Goal: Task Accomplishment & Management: Use online tool/utility

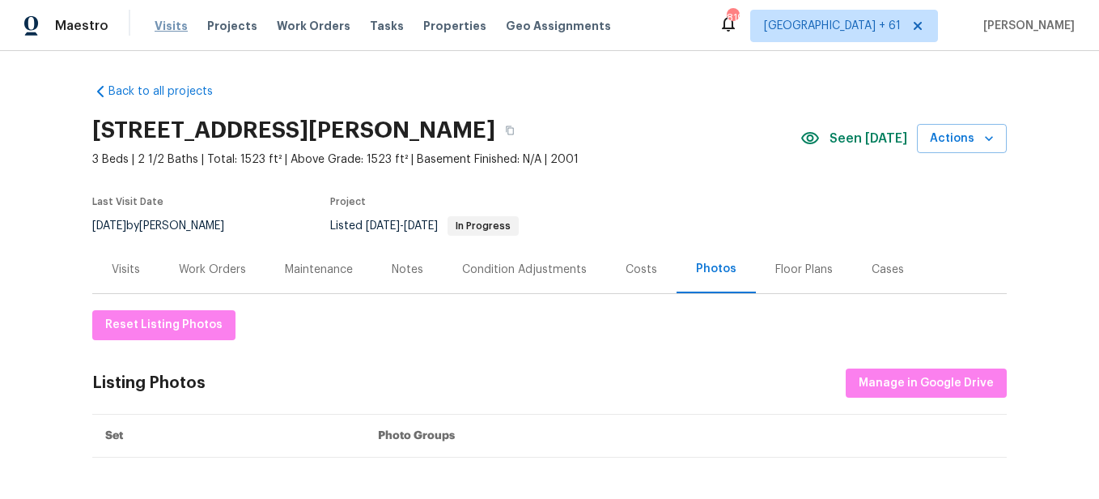
click at [169, 32] on span "Visits" at bounding box center [171, 26] width 33 height 16
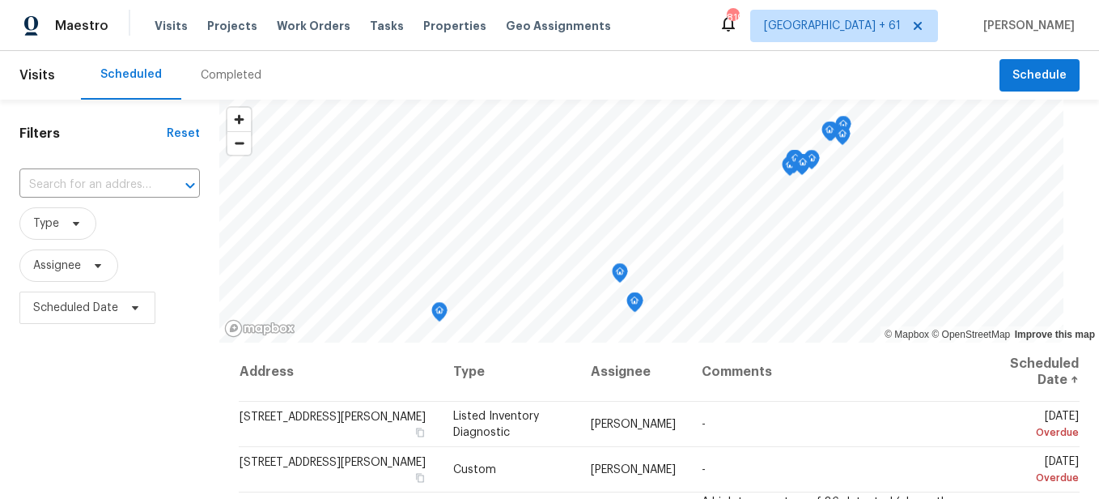
click at [248, 78] on div "Completed" at bounding box center [231, 75] width 61 height 16
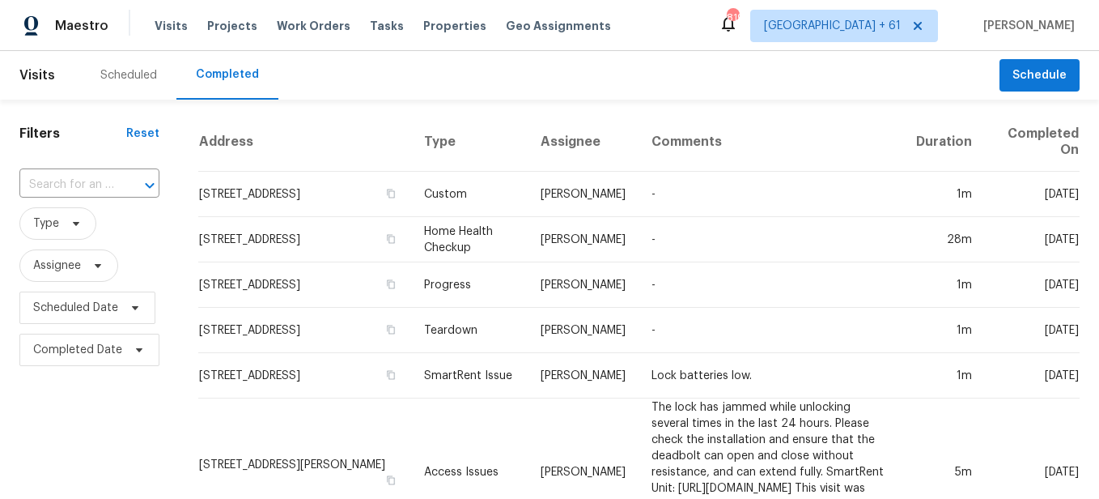
click at [119, 186] on div at bounding box center [138, 185] width 42 height 23
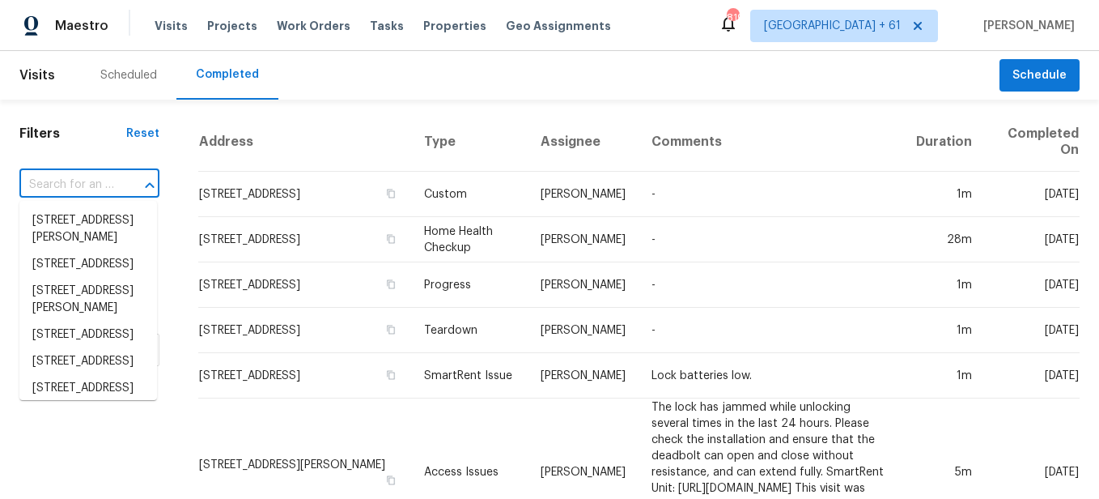
paste input "[STREET_ADDRESS]"
type input "[STREET_ADDRESS]"
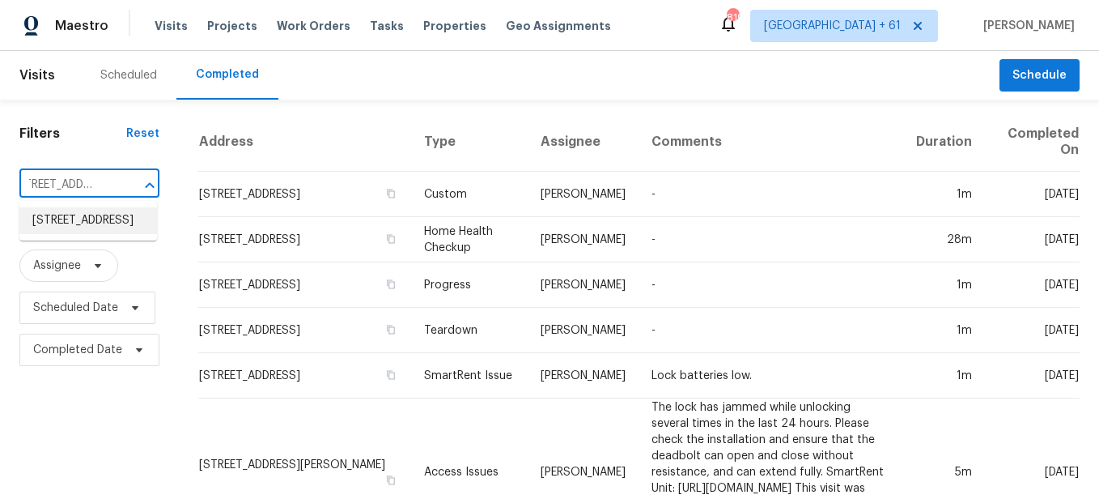
click at [117, 227] on li "[STREET_ADDRESS]" at bounding box center [88, 220] width 138 height 27
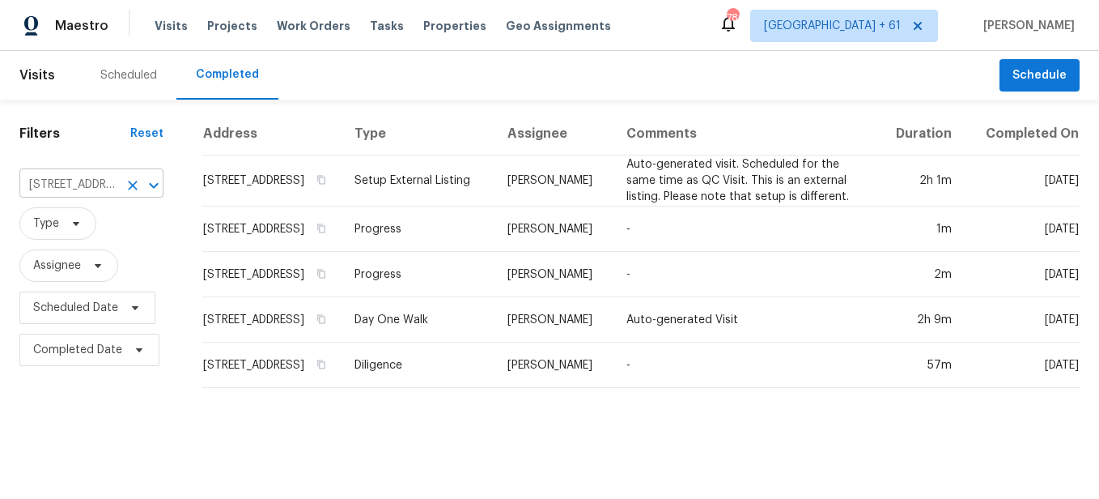
click at [132, 181] on icon "Clear" at bounding box center [133, 185] width 16 height 16
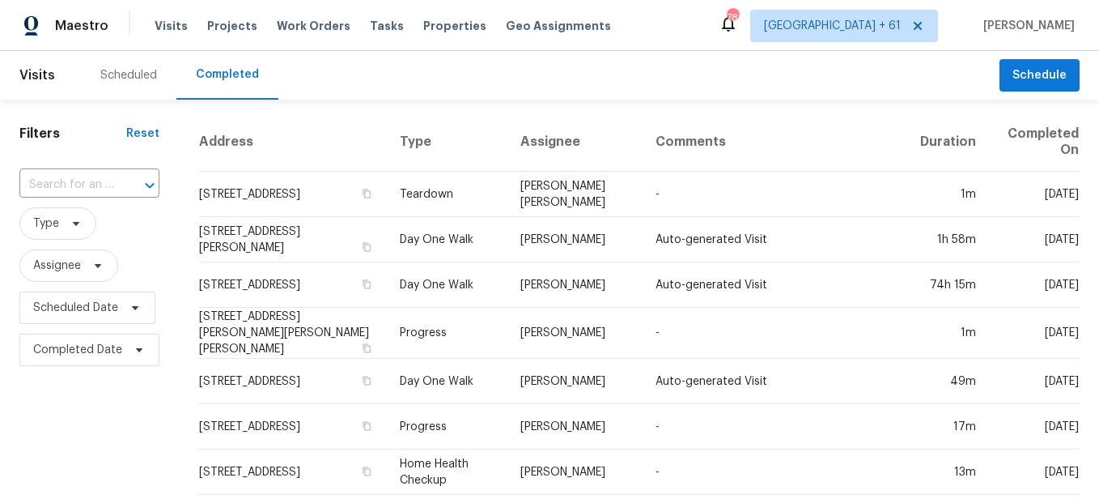
click at [47, 184] on input "text" at bounding box center [66, 184] width 95 height 25
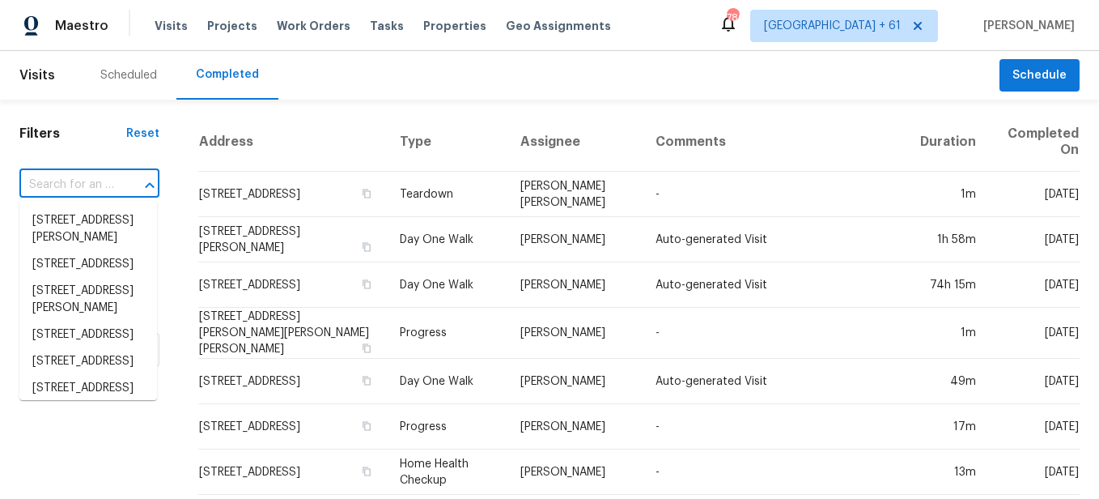
paste input "[STREET_ADDRESS]"
type input "[STREET_ADDRESS]"
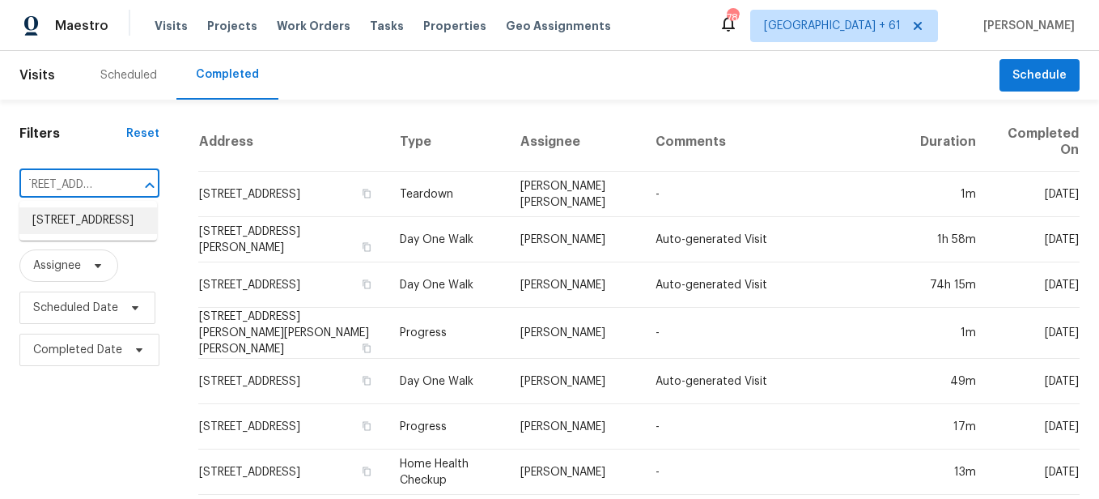
click at [61, 222] on li "[STREET_ADDRESS]" at bounding box center [88, 220] width 138 height 27
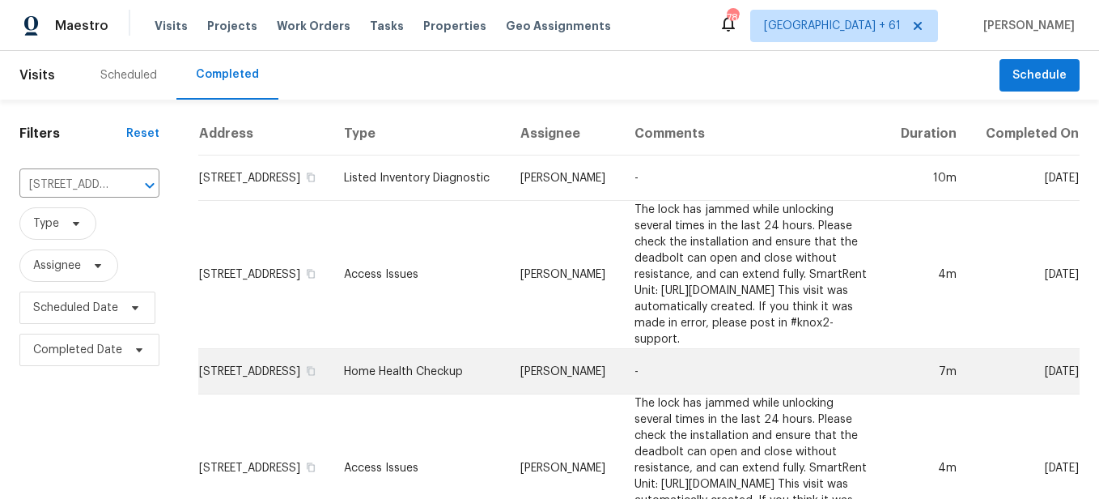
click at [507, 353] on td "[PERSON_NAME]" at bounding box center [564, 371] width 114 height 45
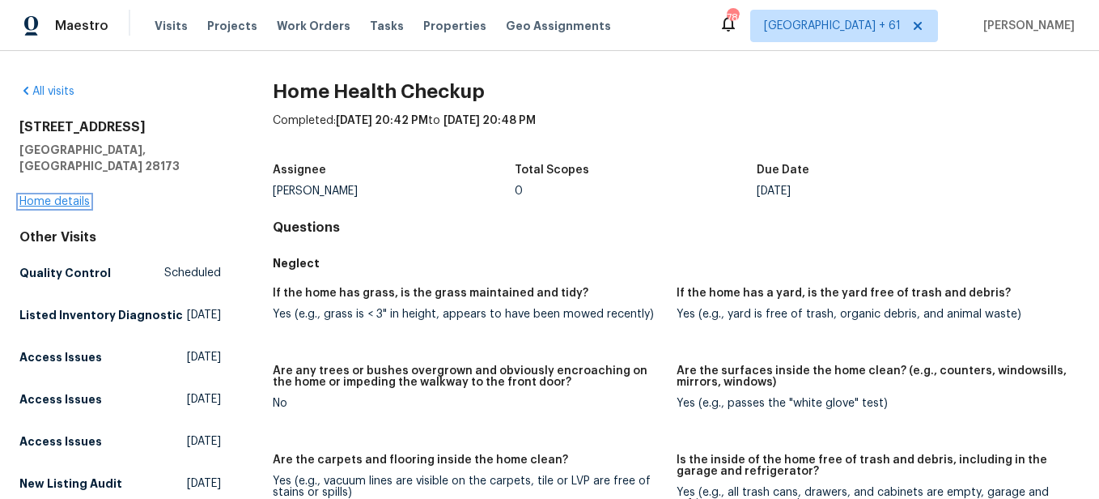
click at [47, 196] on link "Home details" at bounding box center [54, 201] width 70 height 11
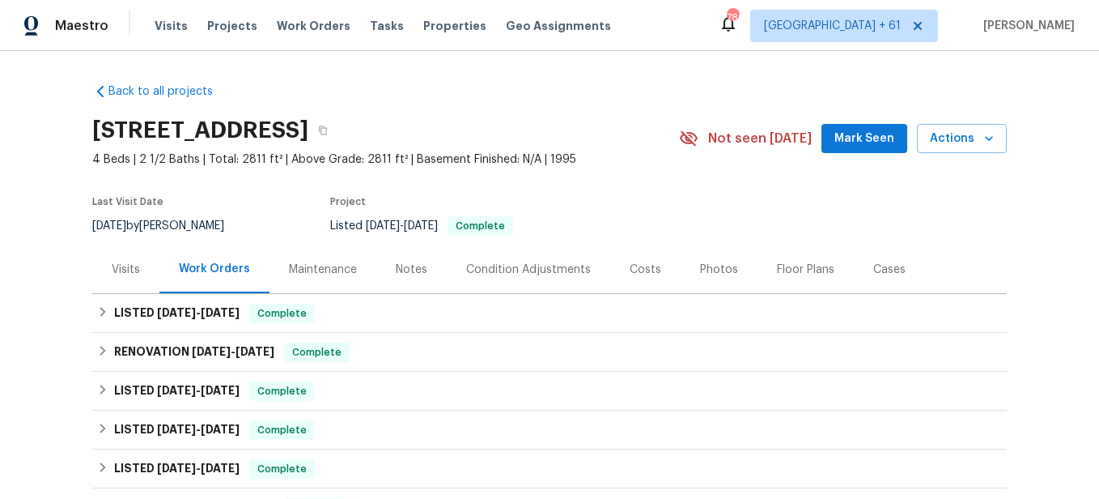
click at [681, 265] on div "Photos" at bounding box center [719, 269] width 77 height 48
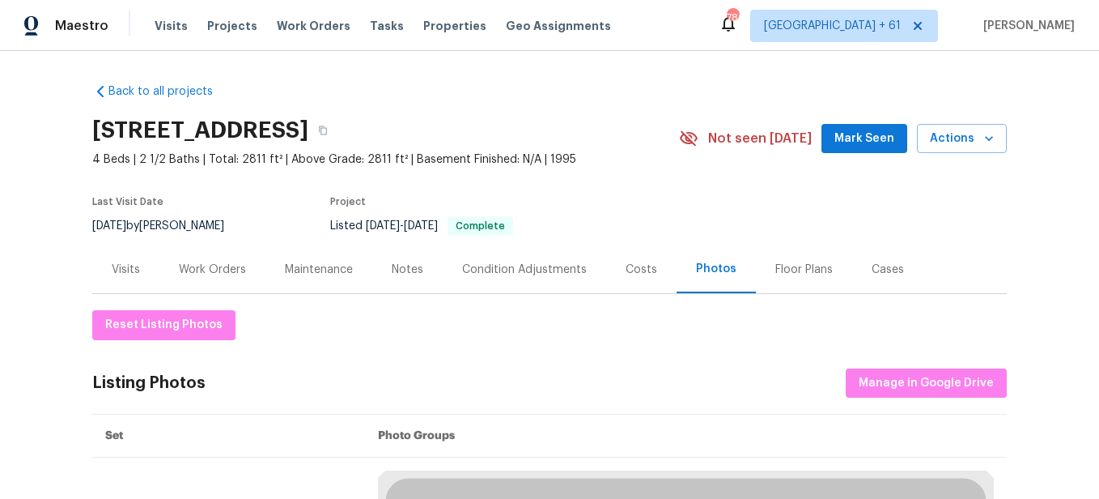
click at [700, 266] on div "Photos" at bounding box center [716, 269] width 40 height 16
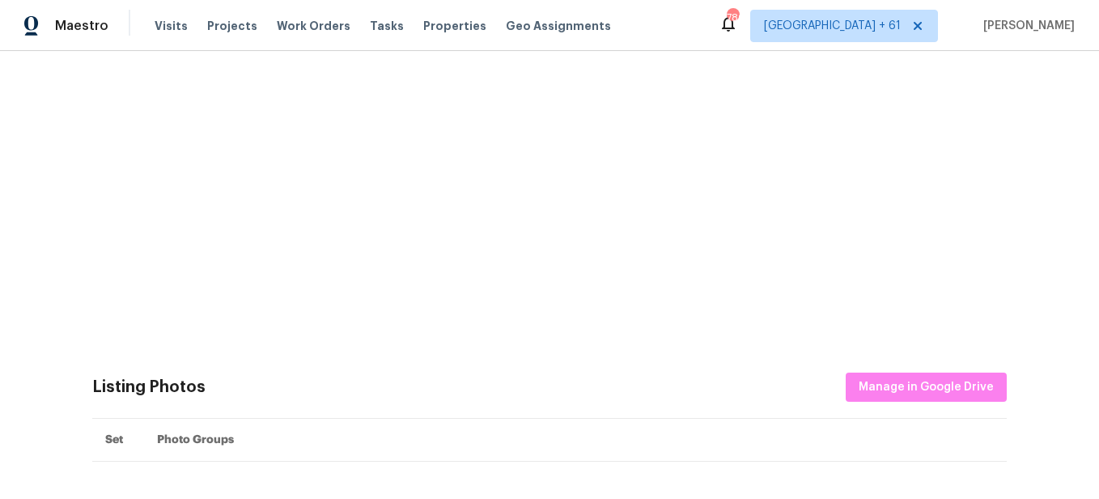
scroll to position [647, 0]
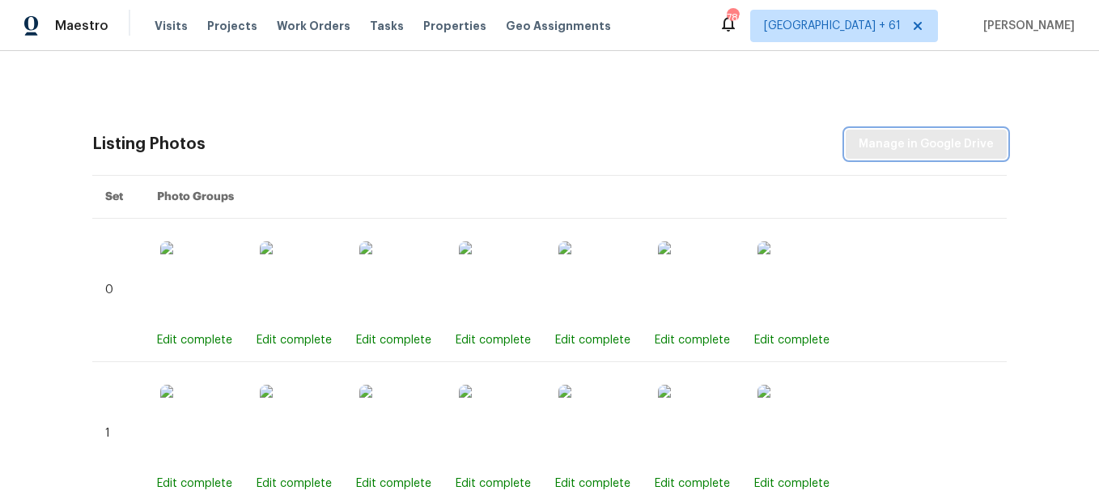
click at [876, 144] on span "Manage in Google Drive" at bounding box center [926, 144] width 135 height 20
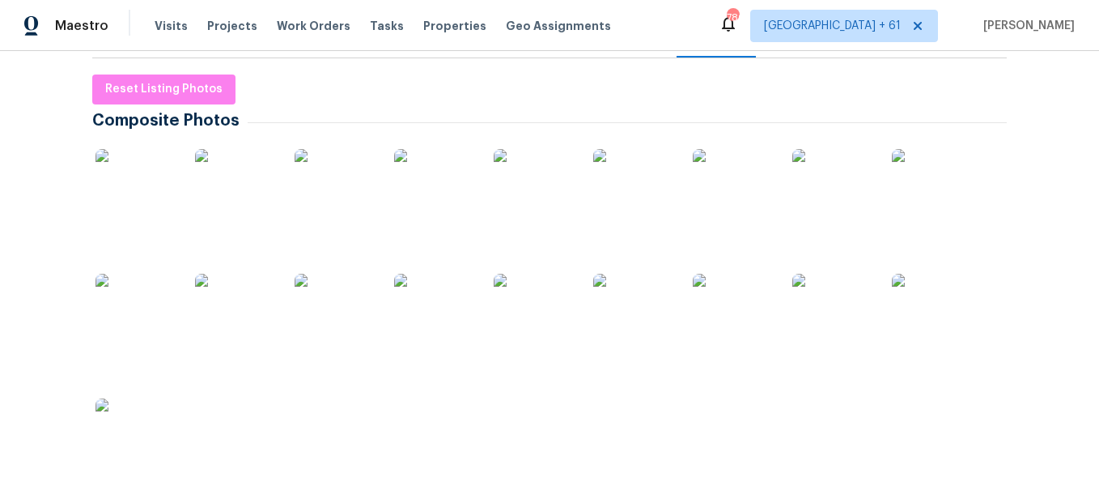
scroll to position [0, 0]
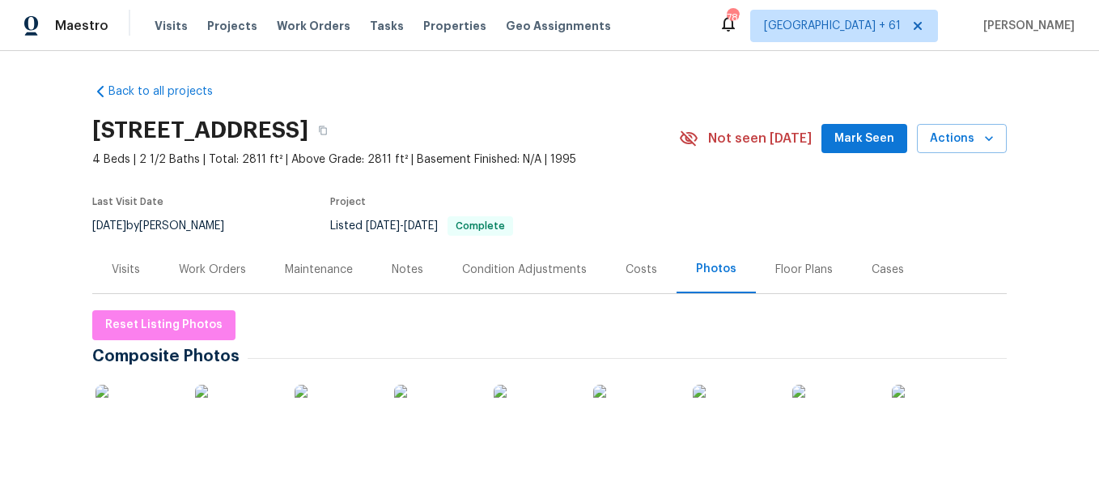
click at [112, 310] on button "Reset Listing Photos" at bounding box center [163, 325] width 143 height 30
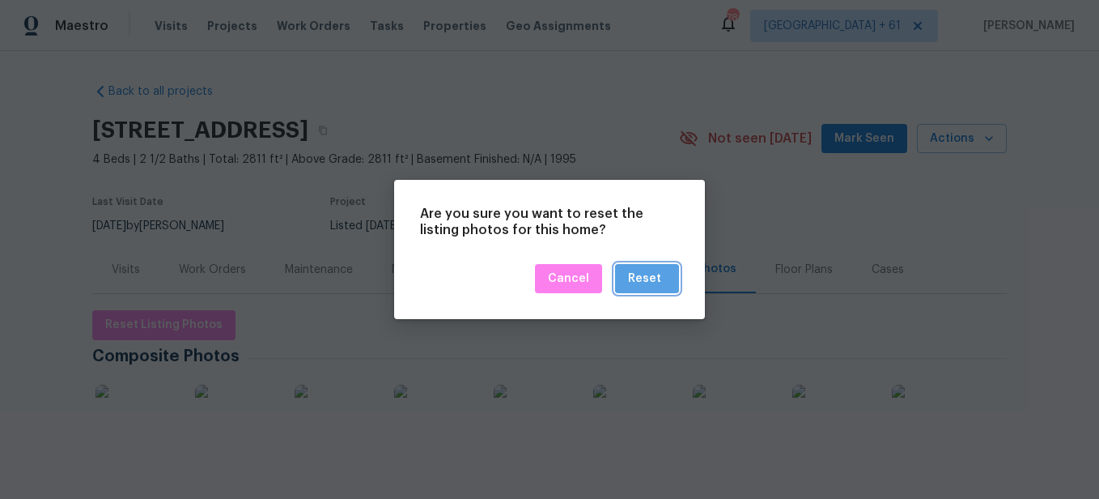
click at [657, 282] on div "Reset" at bounding box center [644, 279] width 33 height 20
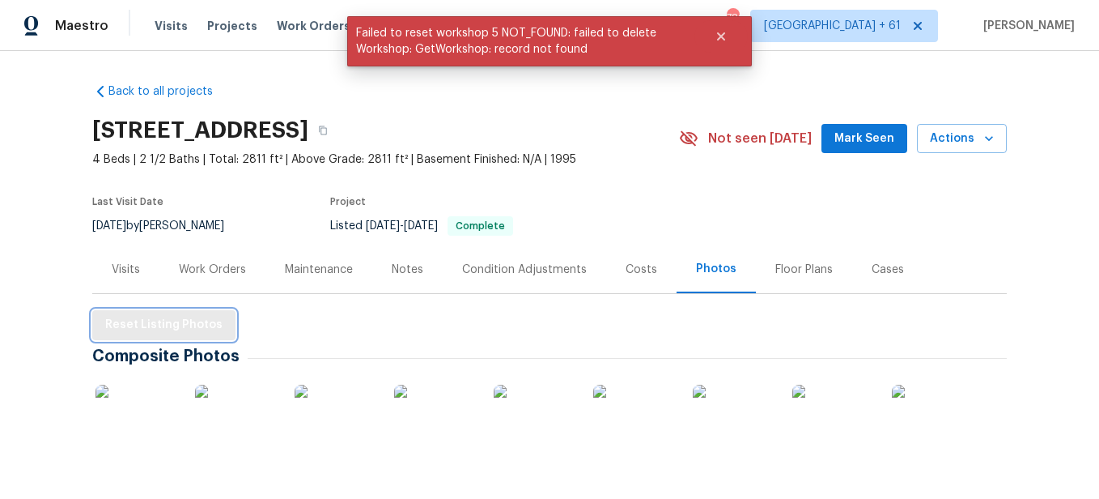
click at [199, 321] on span "Reset Listing Photos" at bounding box center [163, 325] width 117 height 20
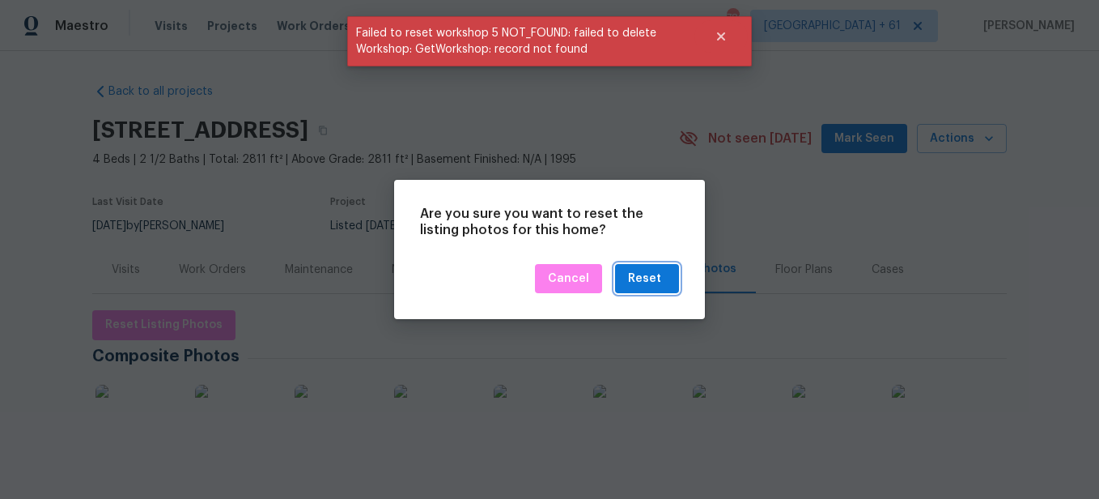
click at [640, 276] on div "Reset" at bounding box center [644, 279] width 33 height 20
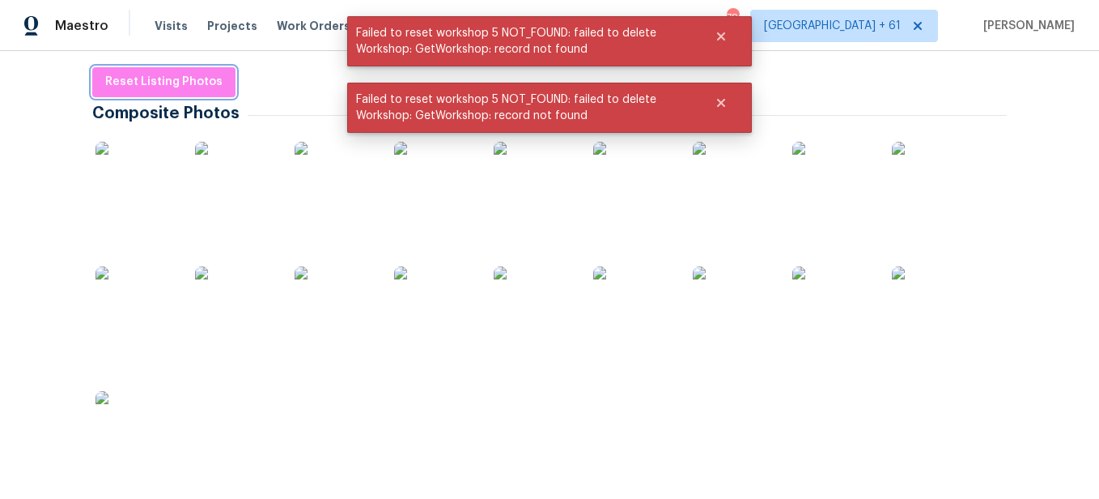
scroll to position [486, 0]
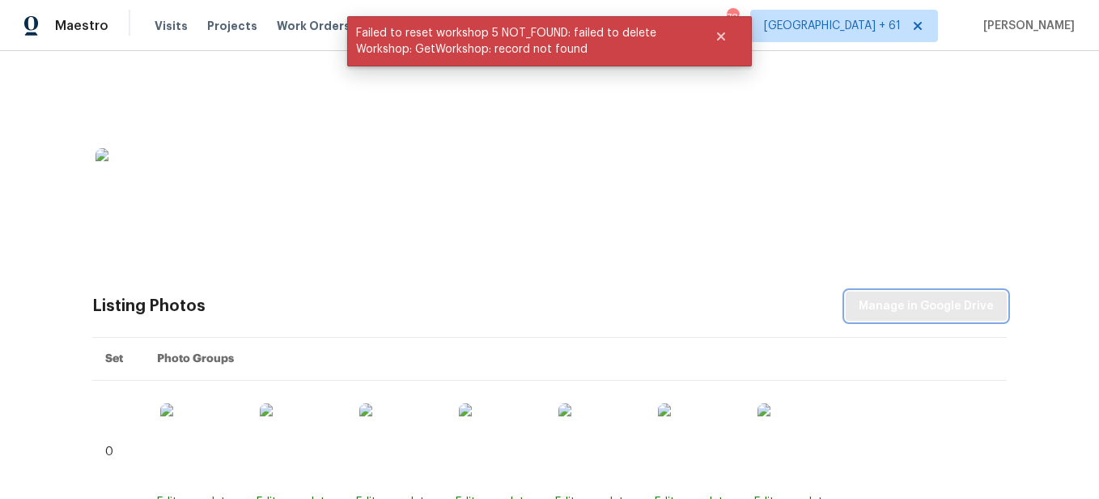
click at [914, 295] on button "Manage in Google Drive" at bounding box center [926, 306] width 161 height 30
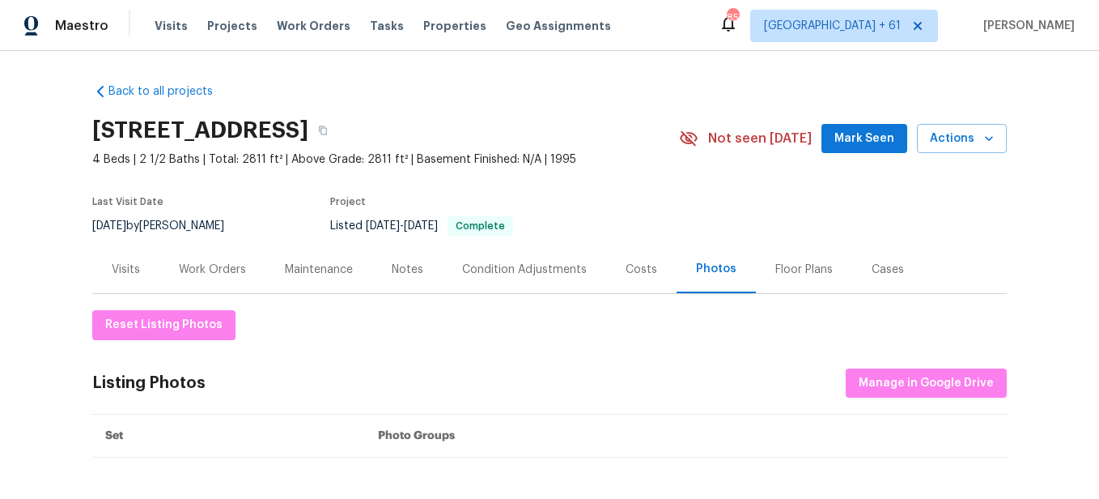
scroll to position [81, 0]
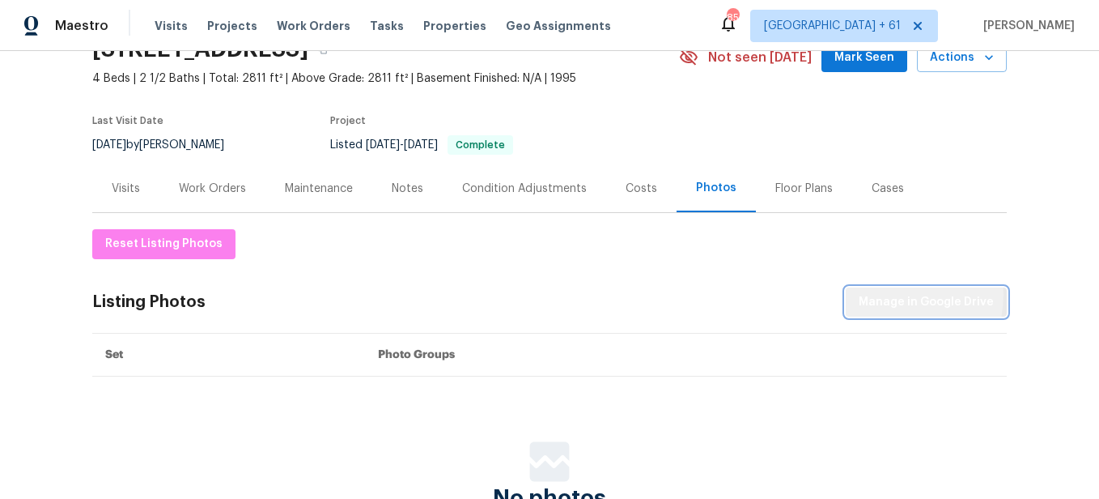
click at [890, 295] on span "Manage in Google Drive" at bounding box center [926, 302] width 135 height 20
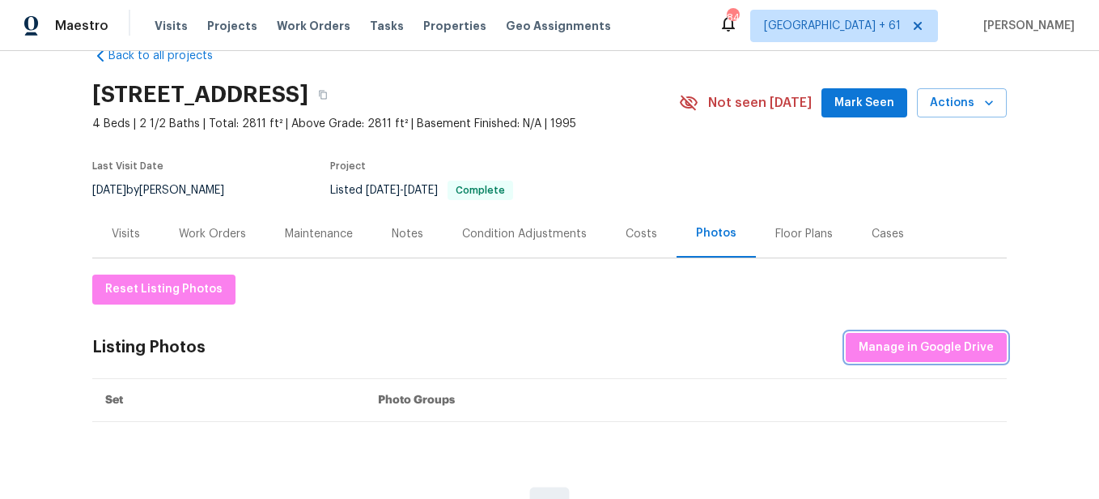
scroll to position [0, 0]
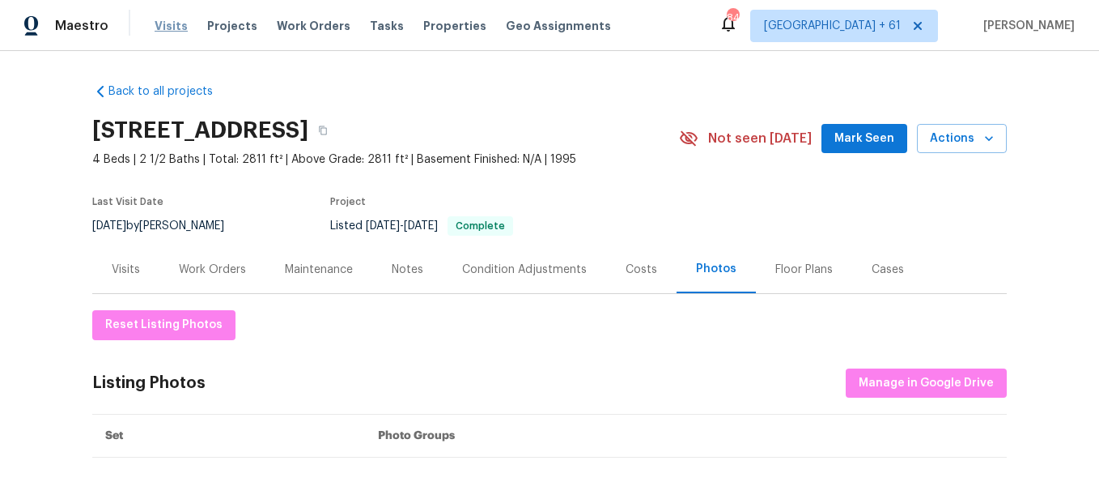
click at [176, 29] on span "Visits" at bounding box center [171, 26] width 33 height 16
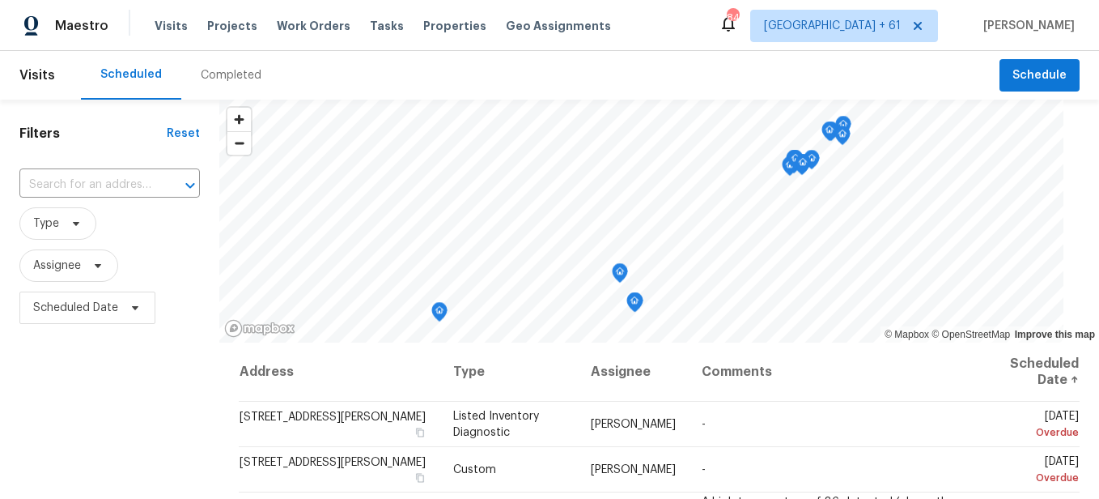
click at [231, 66] on div "Completed" at bounding box center [231, 75] width 100 height 49
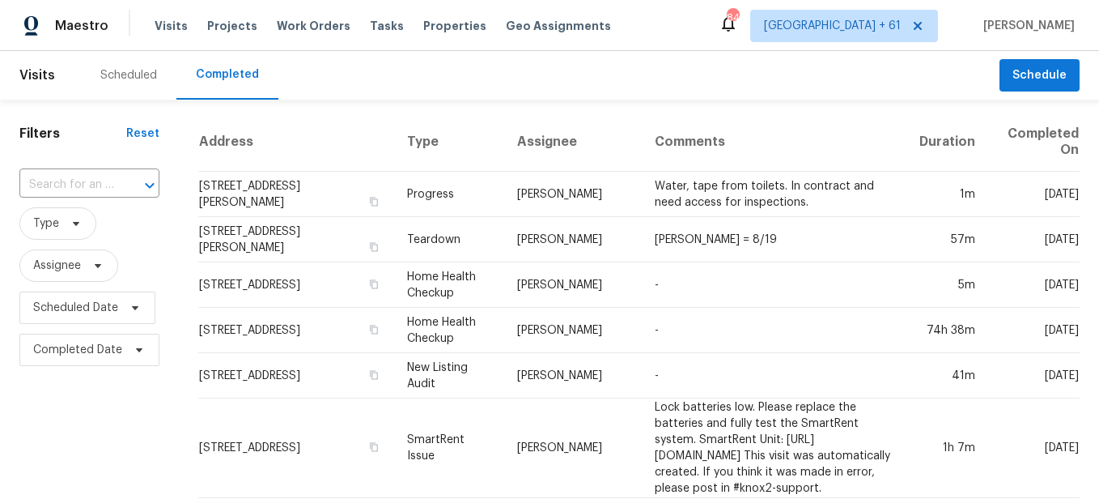
click at [95, 187] on input "text" at bounding box center [66, 184] width 95 height 25
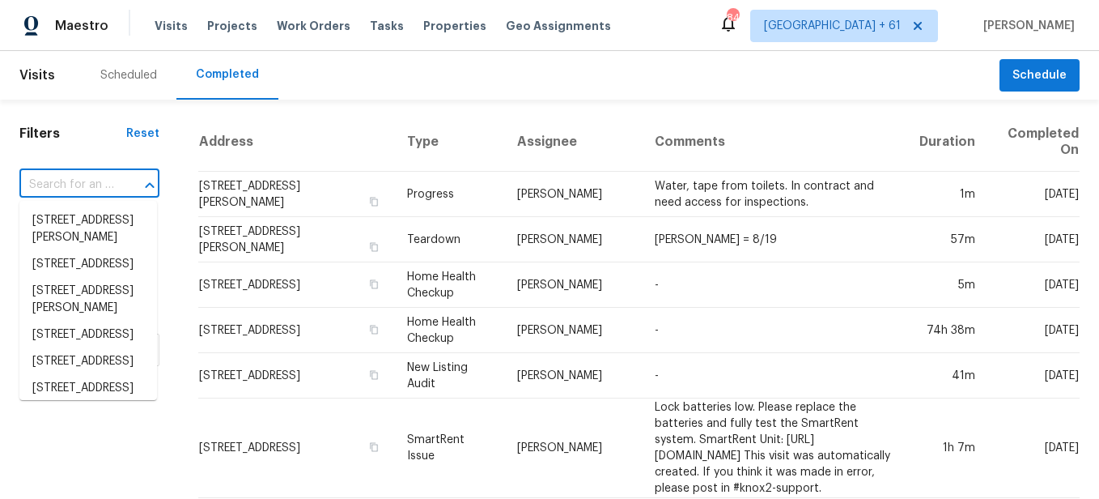
paste input "[STREET_ADDRESS]"
type input "[STREET_ADDRESS]"
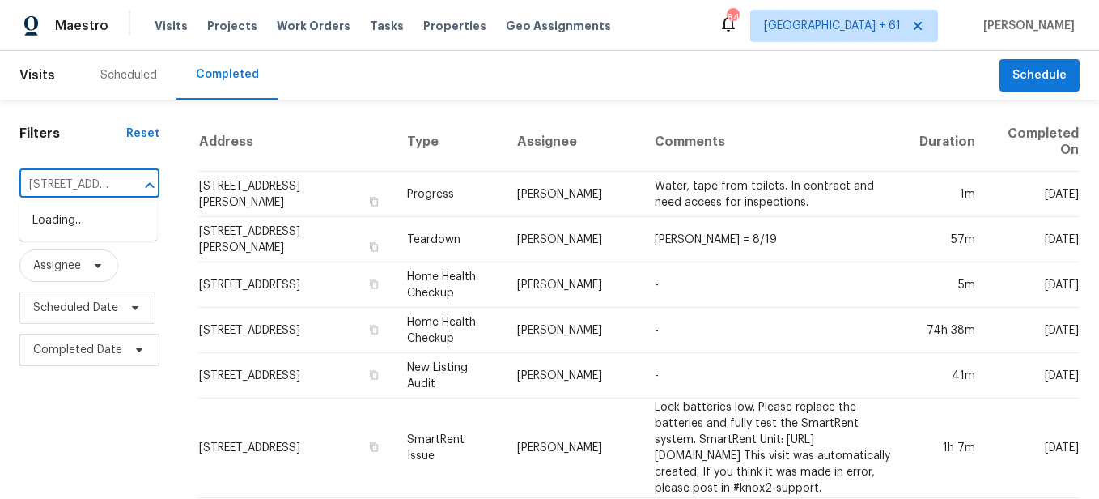
scroll to position [0, 93]
click at [106, 230] on li "[STREET_ADDRESS]" at bounding box center [88, 220] width 138 height 27
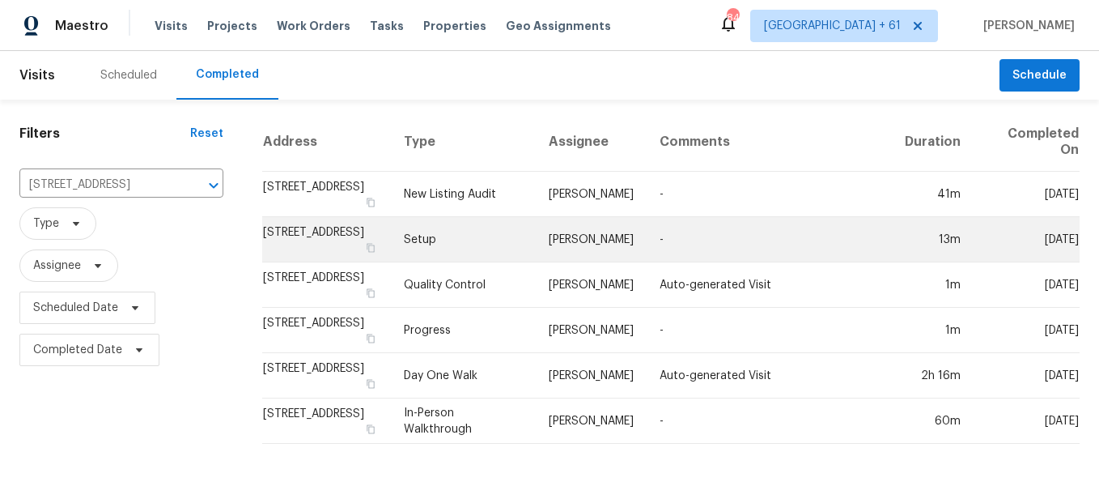
click at [450, 243] on td "Setup" at bounding box center [463, 239] width 145 height 45
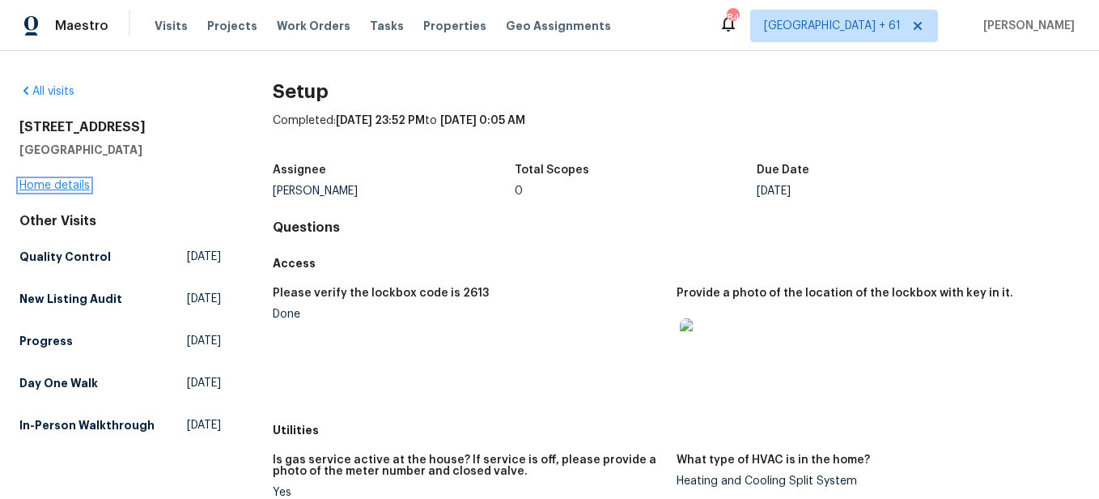
click at [72, 186] on link "Home details" at bounding box center [54, 185] width 70 height 11
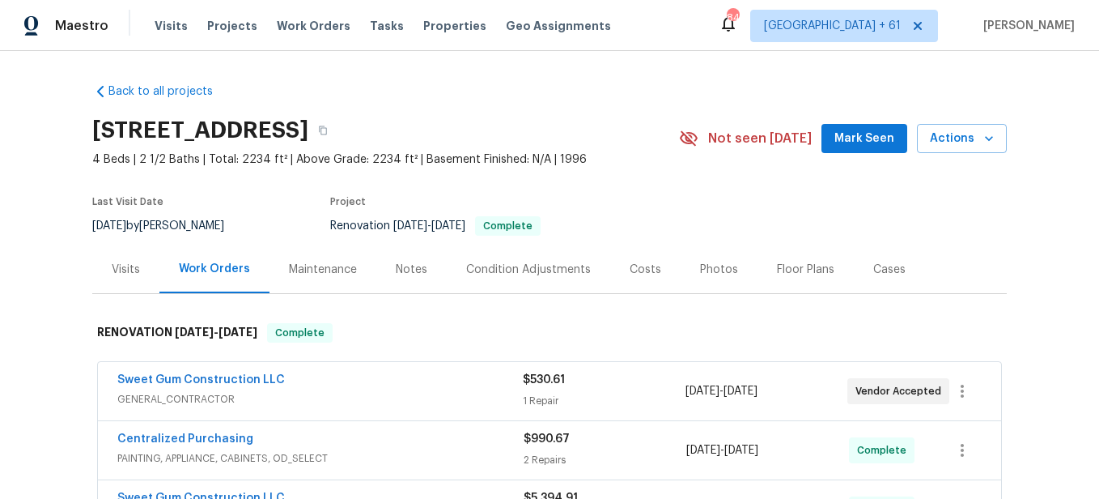
click at [694, 284] on div "Photos" at bounding box center [719, 269] width 77 height 48
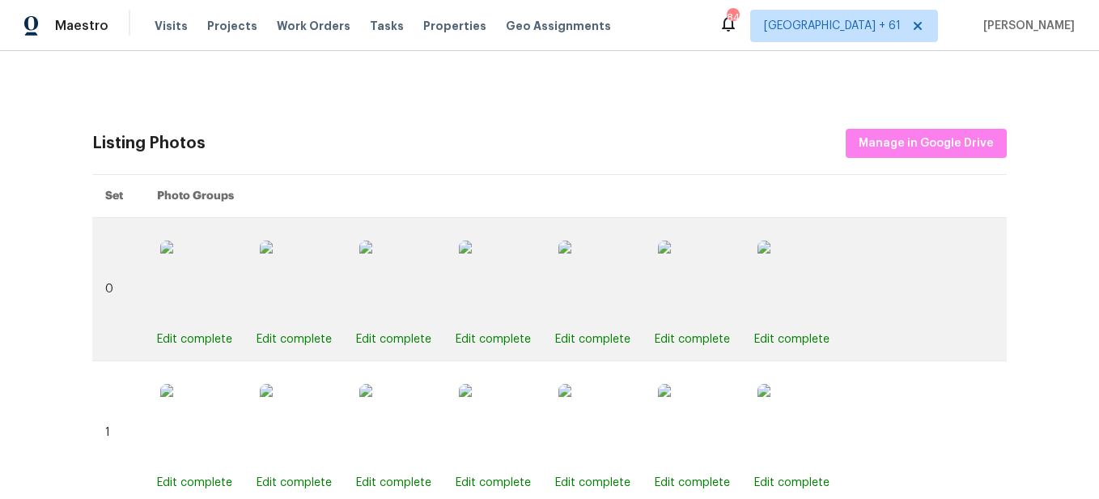
scroll to position [647, 0]
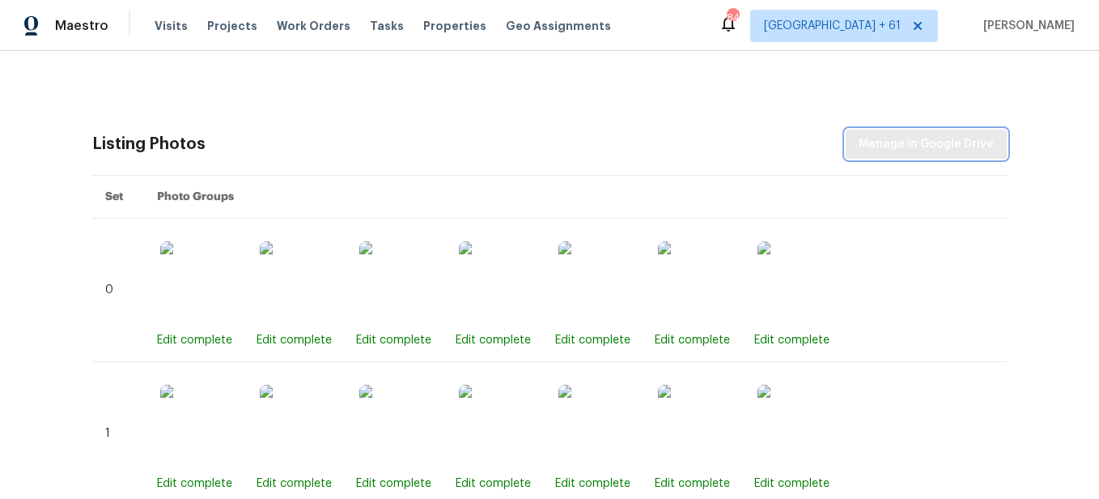
click at [884, 146] on span "Manage in Google Drive" at bounding box center [926, 144] width 135 height 20
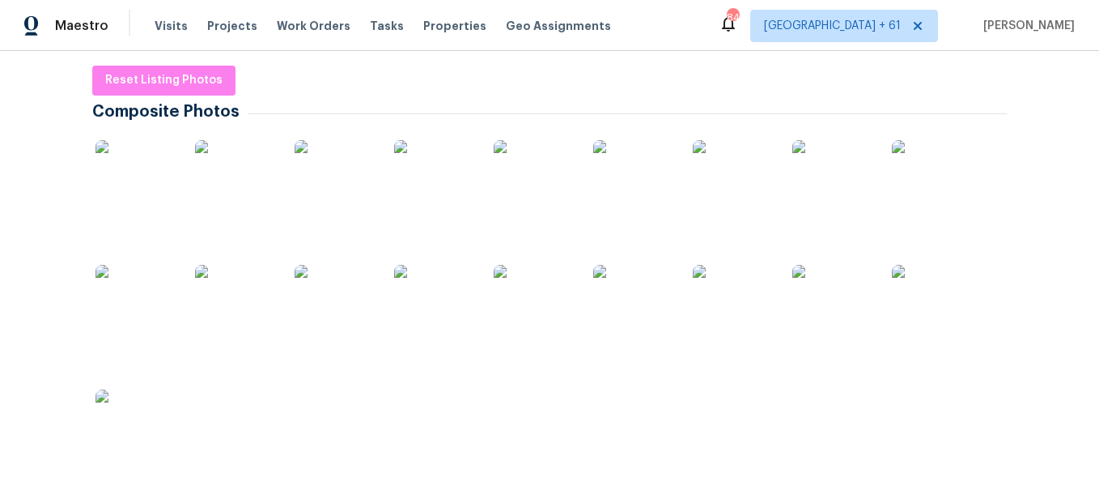
scroll to position [162, 0]
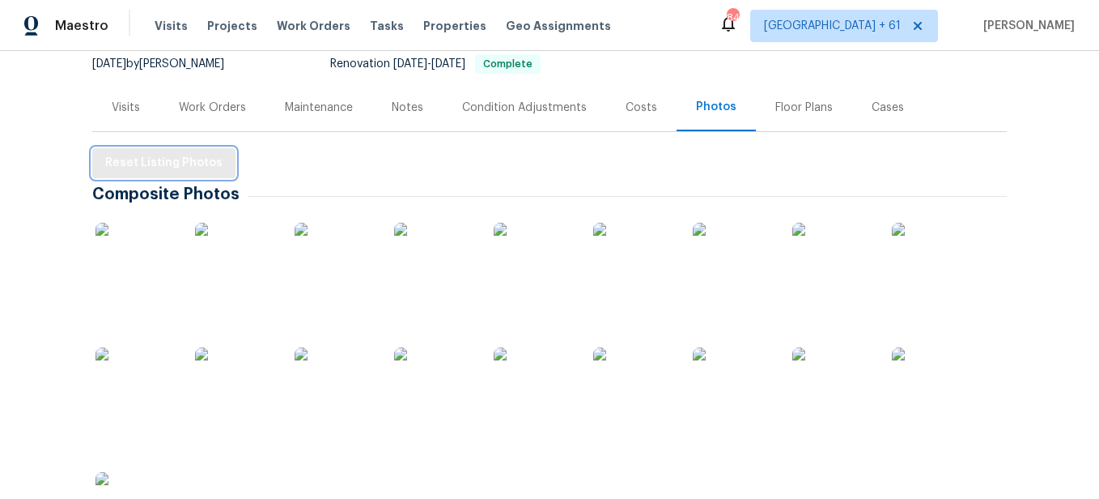
click at [139, 159] on span "Reset Listing Photos" at bounding box center [163, 163] width 117 height 20
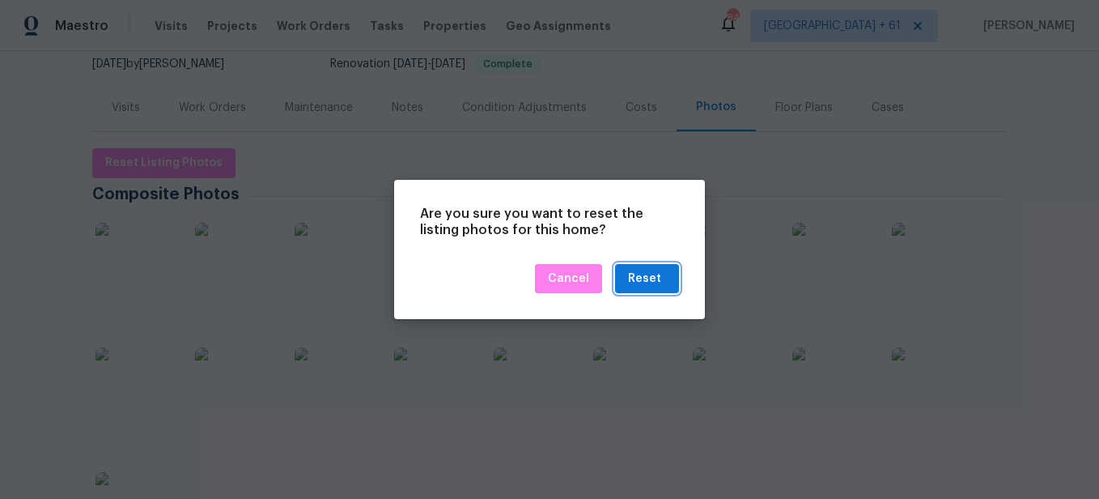
click at [634, 276] on div "Reset" at bounding box center [644, 279] width 33 height 20
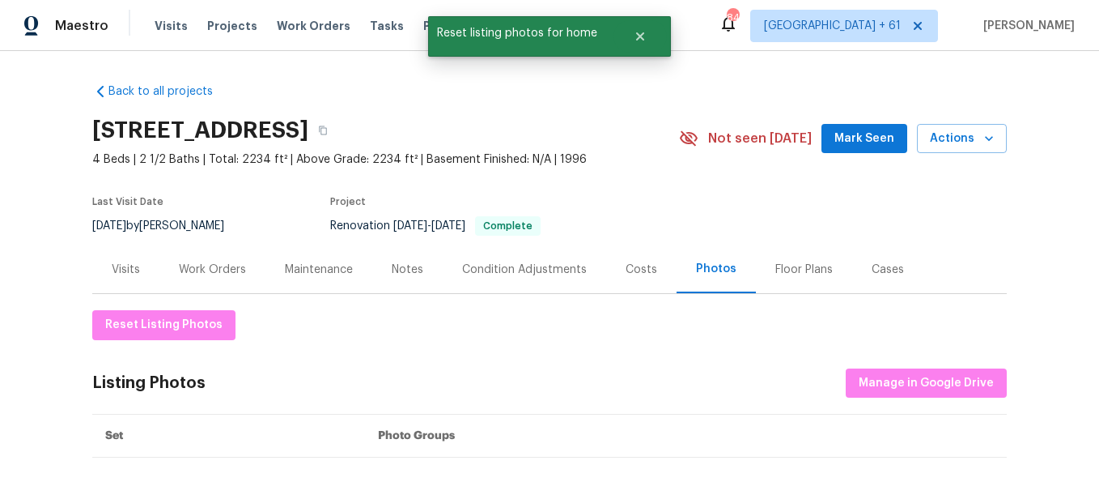
scroll to position [81, 0]
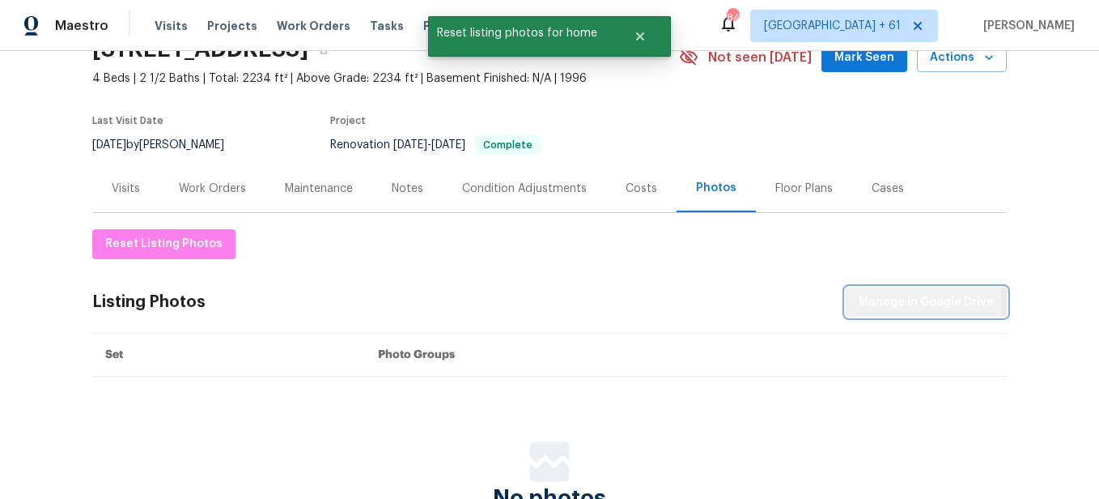
click at [872, 303] on span "Manage in Google Drive" at bounding box center [926, 302] width 135 height 20
